Goal: Navigation & Orientation: Find specific page/section

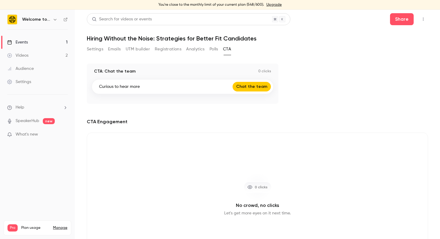
click at [423, 19] on icon "button" at bounding box center [423, 19] width 5 height 4
click at [410, 48] on div "Enter Studio" at bounding box center [401, 50] width 46 height 6
click at [28, 83] on div "Settings" at bounding box center [19, 82] width 24 height 6
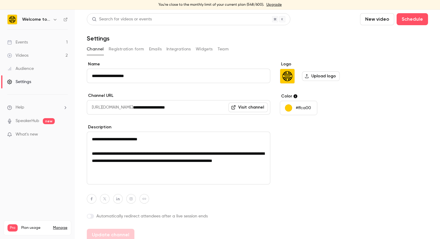
click at [207, 52] on button "Widgets" at bounding box center [204, 49] width 17 height 10
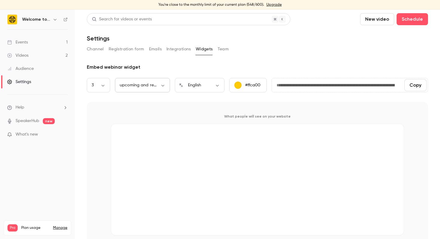
click at [142, 86] on body "**********" at bounding box center [220, 124] width 440 height 229
click at [142, 86] on div at bounding box center [220, 119] width 440 height 239
click at [28, 51] on link "Videos 2" at bounding box center [37, 55] width 75 height 13
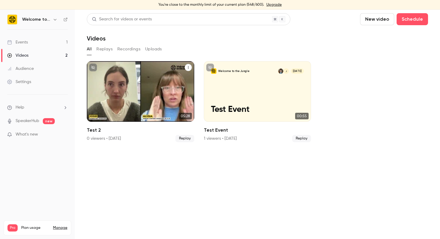
click at [191, 64] on div "Test 2" at bounding box center [188, 66] width 7 height 7
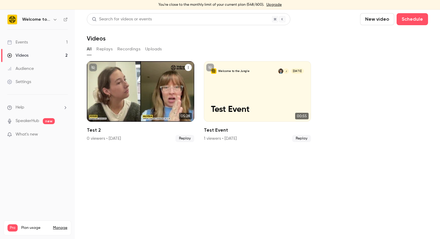
click at [190, 66] on button "Test 2" at bounding box center [188, 67] width 7 height 7
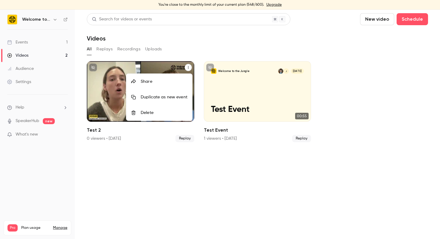
click at [196, 28] on div at bounding box center [220, 119] width 440 height 239
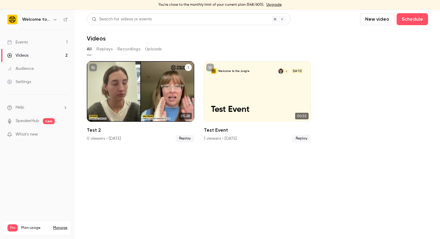
click at [23, 44] on div "Events" at bounding box center [17, 42] width 21 height 6
